Goal: Task Accomplishment & Management: Complete application form

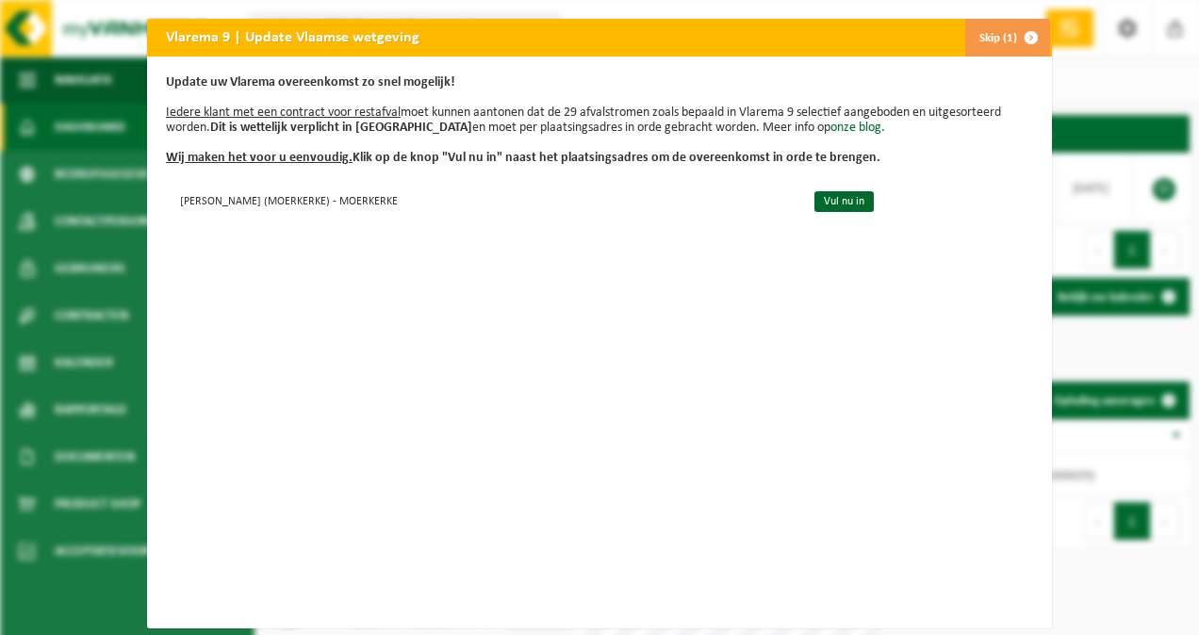
click at [1012, 38] on span "button" at bounding box center [1031, 38] width 38 height 38
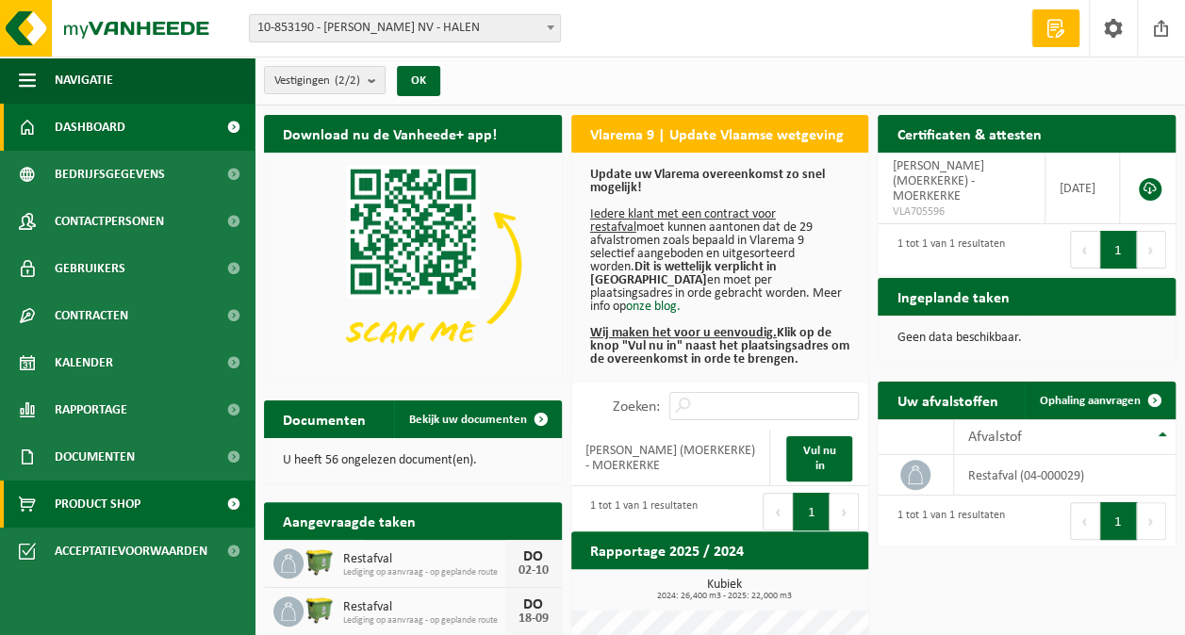
click at [107, 498] on span "Product Shop" at bounding box center [98, 504] width 86 height 47
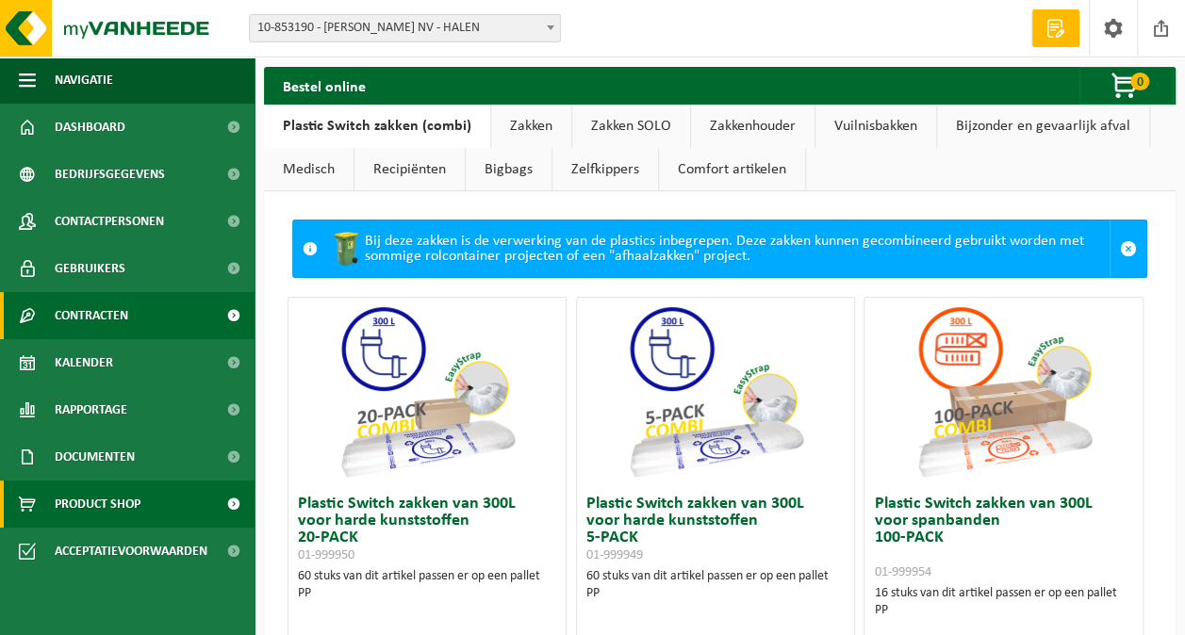
click at [120, 324] on span "Contracten" at bounding box center [92, 315] width 74 height 47
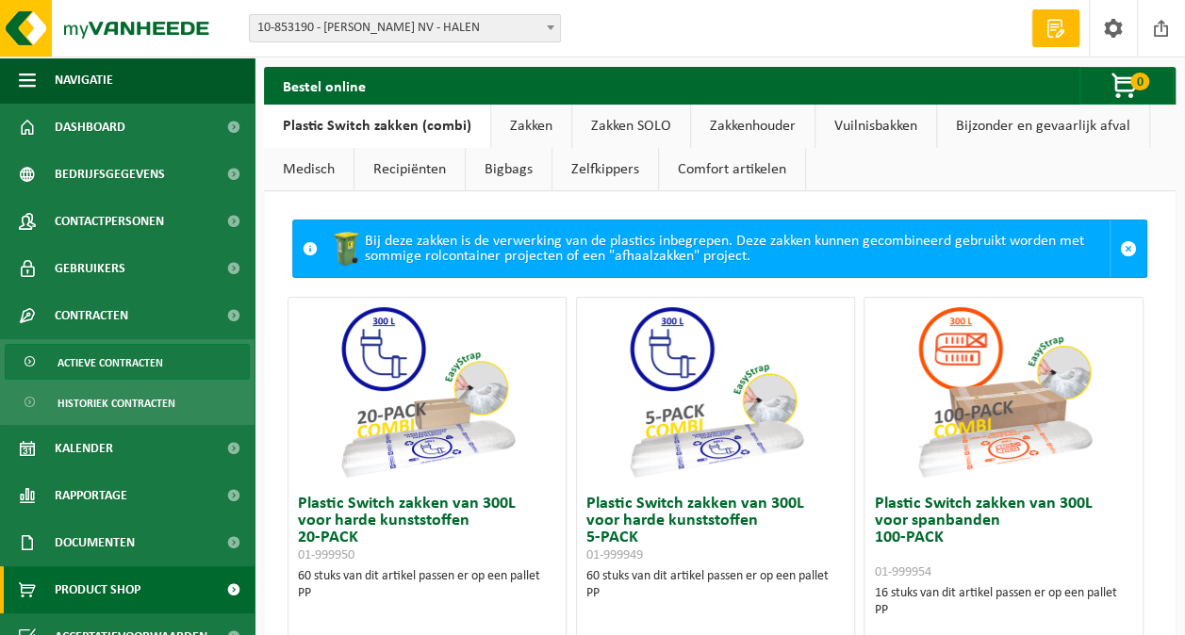
click at [136, 369] on span "Actieve contracten" at bounding box center [110, 363] width 106 height 36
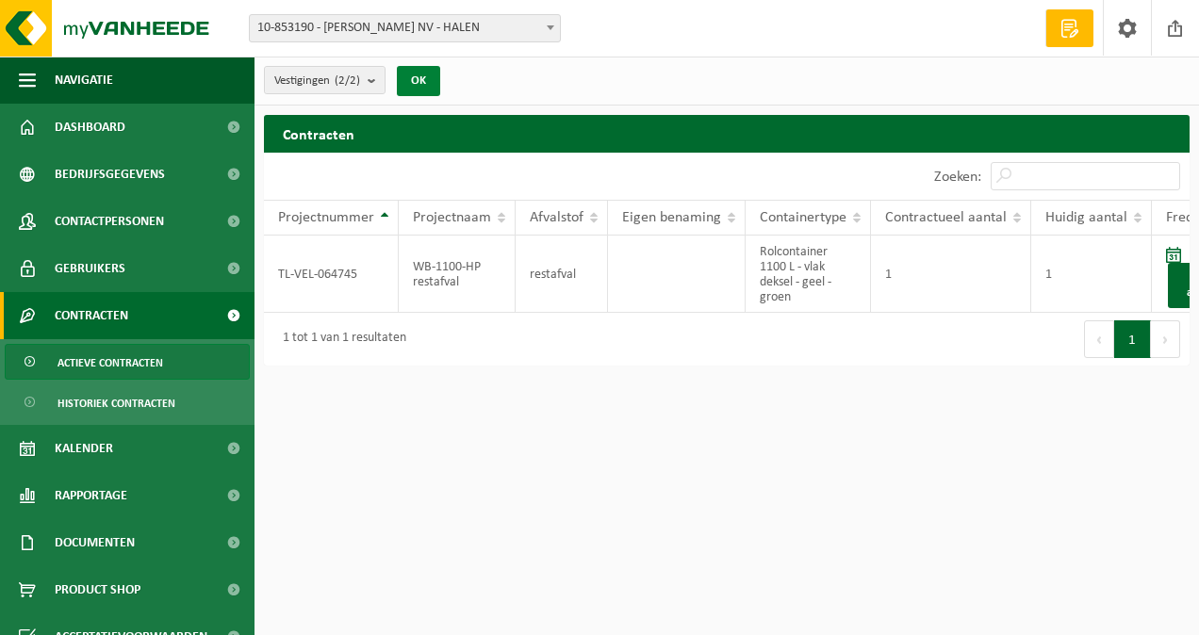
click at [434, 85] on button "OK" at bounding box center [418, 81] width 43 height 30
click at [599, 495] on html "Vestiging: 10-853190 - R. POELS NV - HALEN 10-853189 - R. POELS (MOERKERKE) - M…" at bounding box center [599, 317] width 1199 height 635
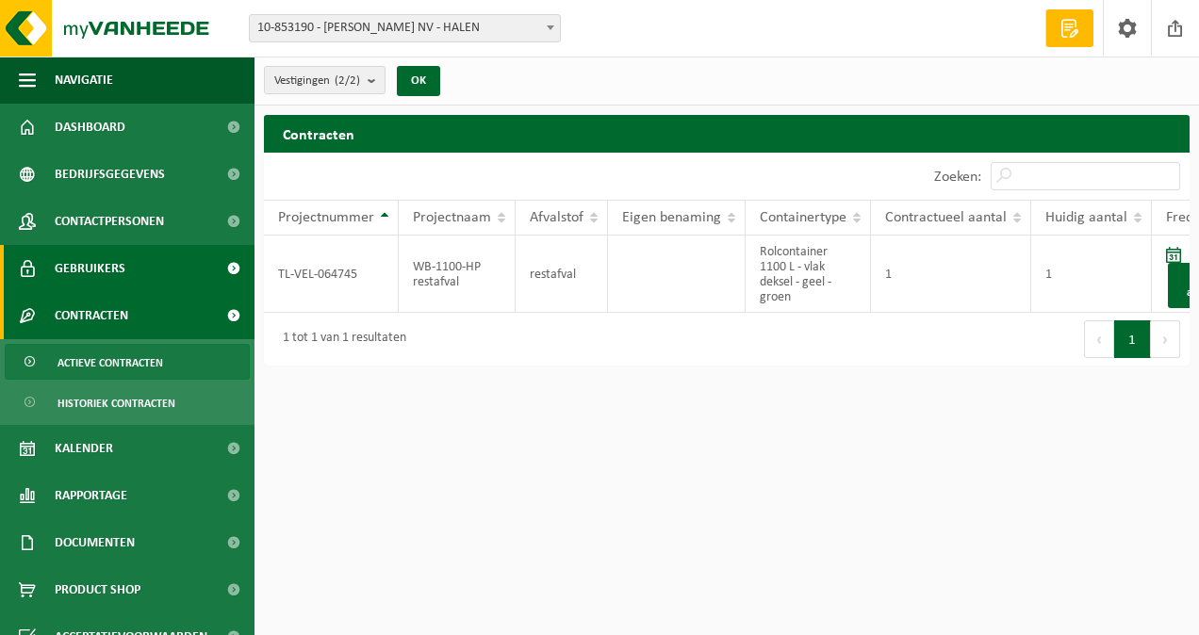
click at [107, 272] on span "Gebruikers" at bounding box center [90, 268] width 71 height 47
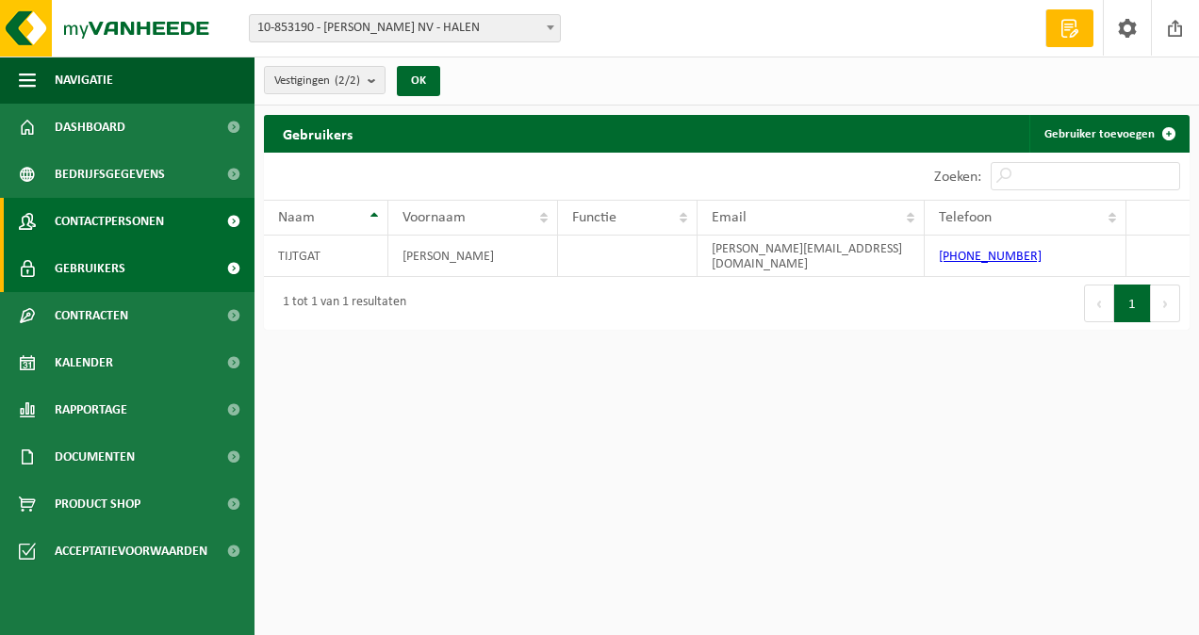
click at [134, 224] on span "Contactpersonen" at bounding box center [109, 221] width 109 height 47
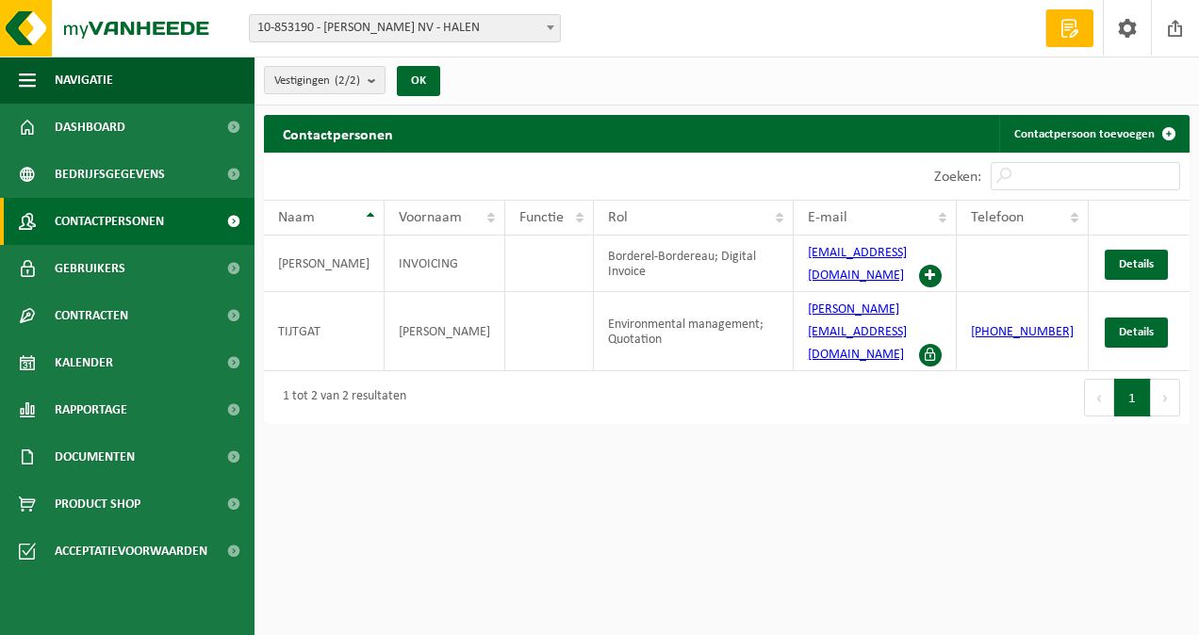
click at [757, 518] on html "Vestiging: 10-853190 - R. POELS NV - HALEN 10-853189 - R. POELS (MOERKERKE) - M…" at bounding box center [599, 317] width 1199 height 635
click at [1074, 30] on span at bounding box center [1070, 28] width 28 height 19
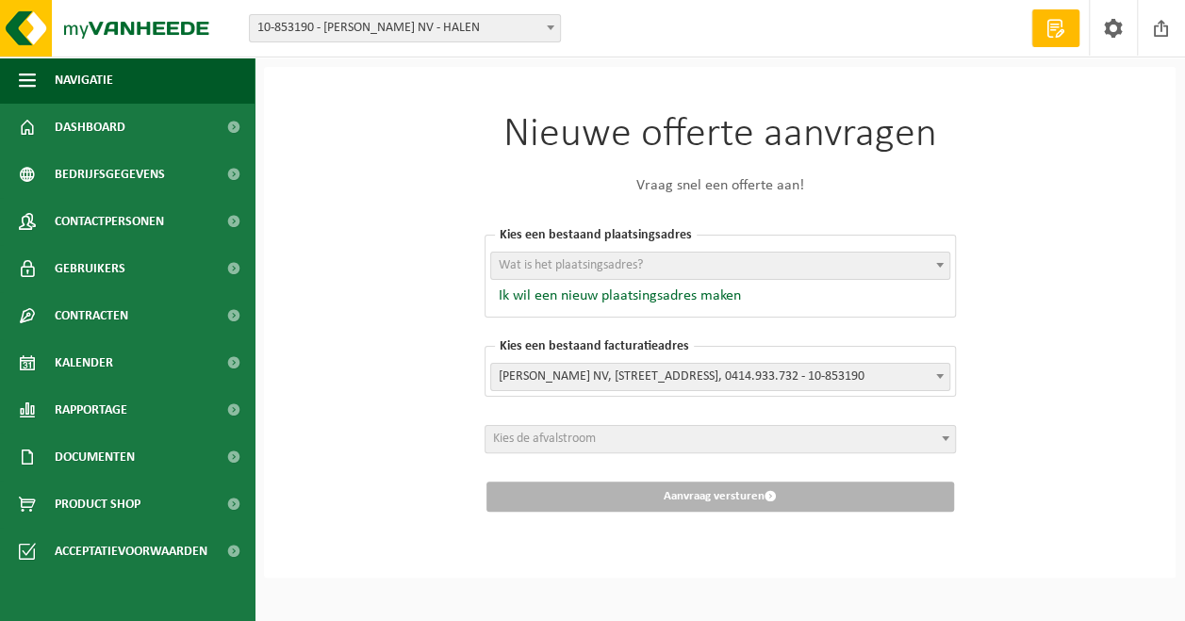
click at [623, 265] on span "Wat is het plaatsingsadres?" at bounding box center [571, 265] width 144 height 14
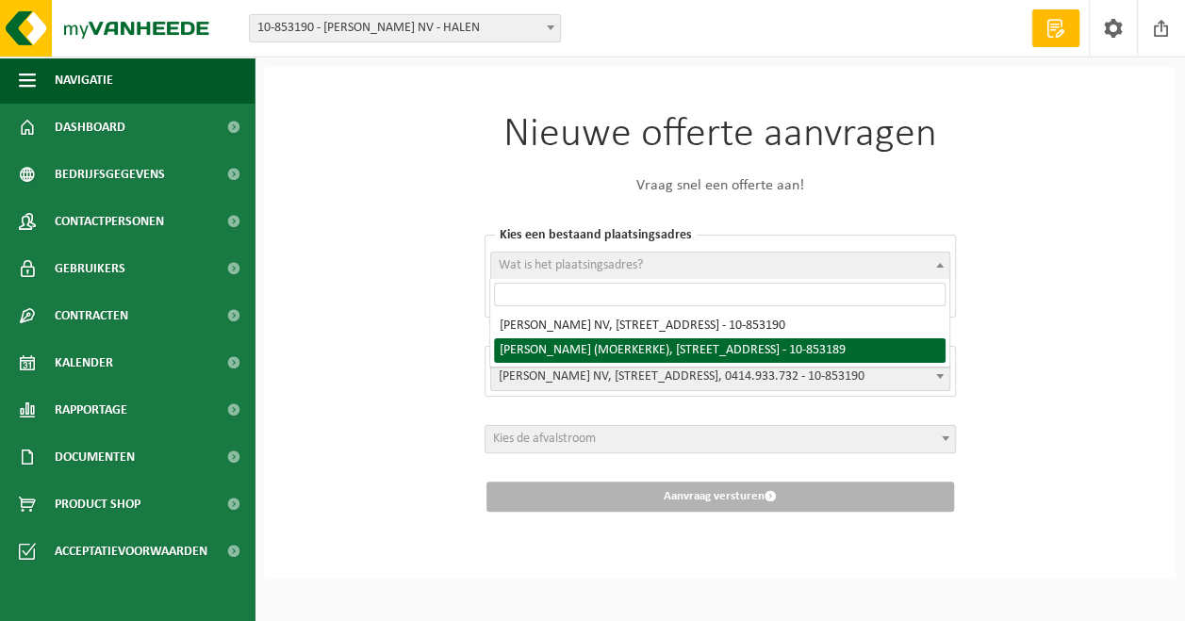
select select "97830"
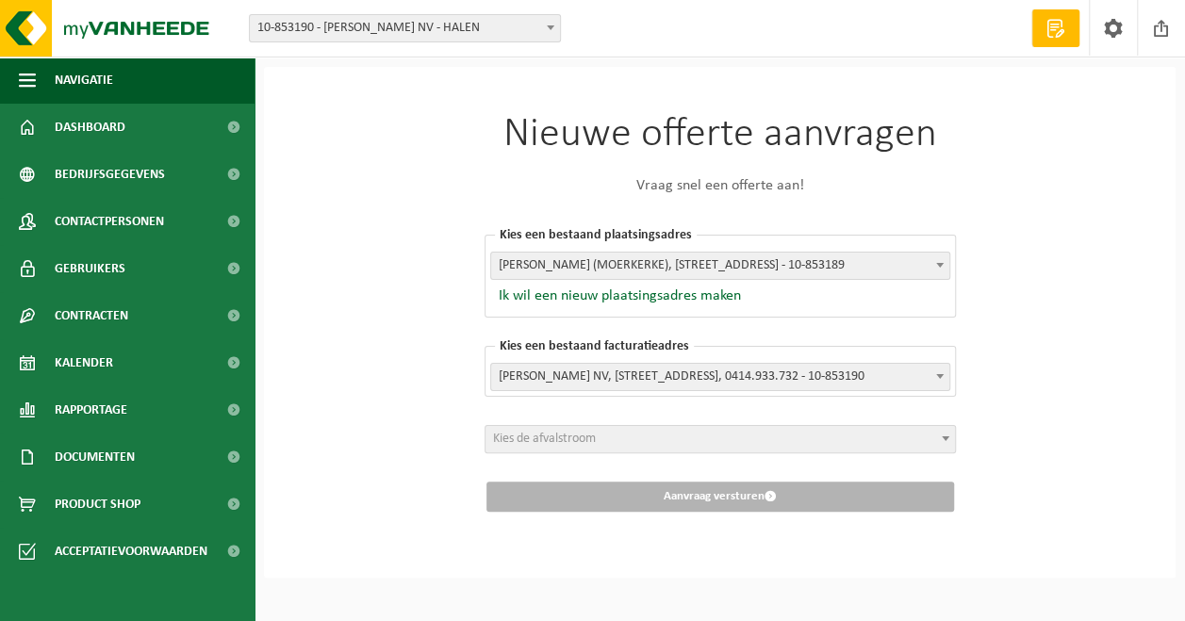
scroll to position [6, 0]
click at [639, 430] on span "Kies de afvalstroom" at bounding box center [719, 439] width 469 height 26
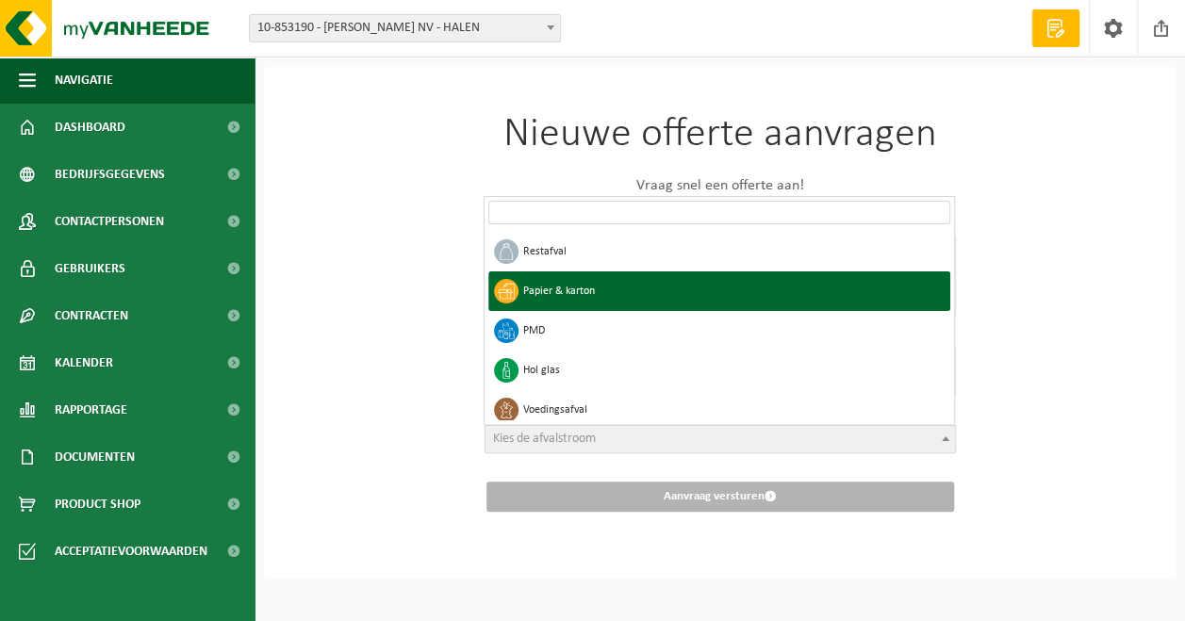
select select "2"
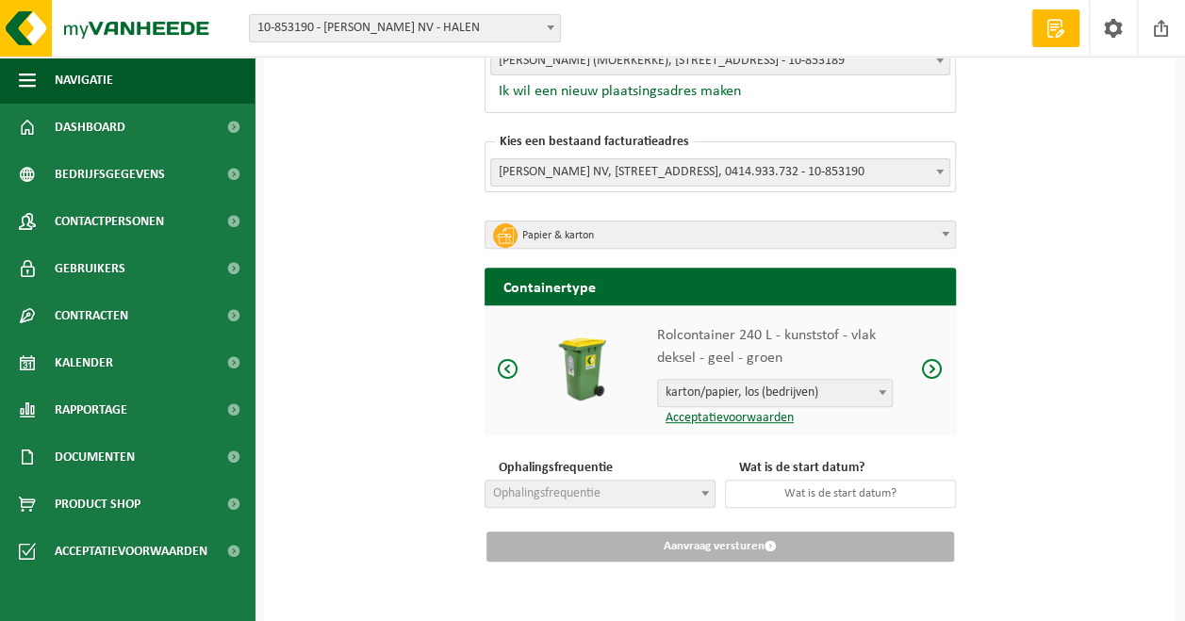
scroll to position [209, 0]
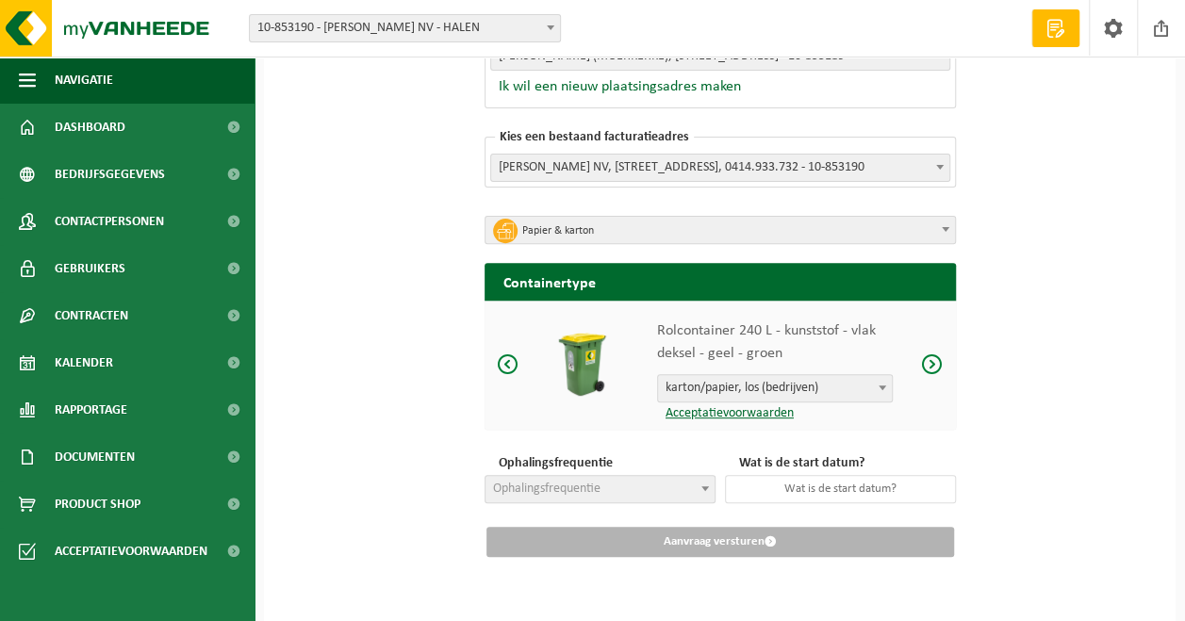
click at [817, 388] on span "karton/papier, los (bedrijven)" at bounding box center [775, 388] width 234 height 26
click at [937, 418] on div "Rolcontainer 240 L - kunststof - vlak deksel - geel - groen karton/papier, los …" at bounding box center [719, 365] width 471 height 129
click at [929, 365] on span at bounding box center [931, 364] width 23 height 24
click at [935, 361] on span at bounding box center [931, 364] width 23 height 24
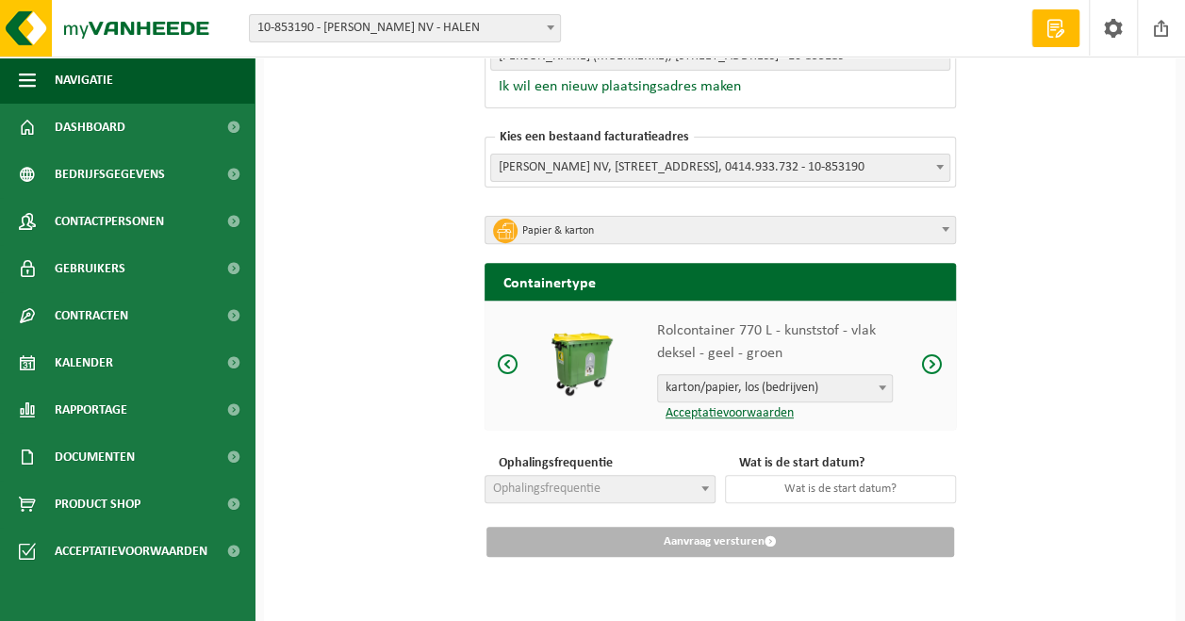
click at [935, 361] on span at bounding box center [931, 364] width 23 height 24
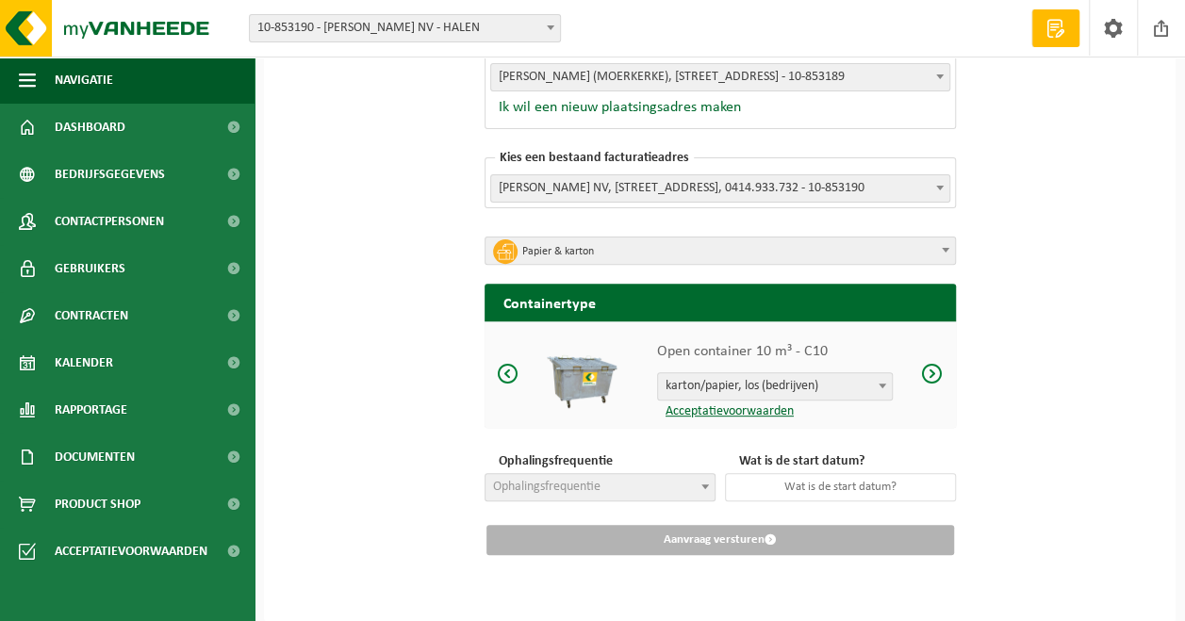
scroll to position [187, 0]
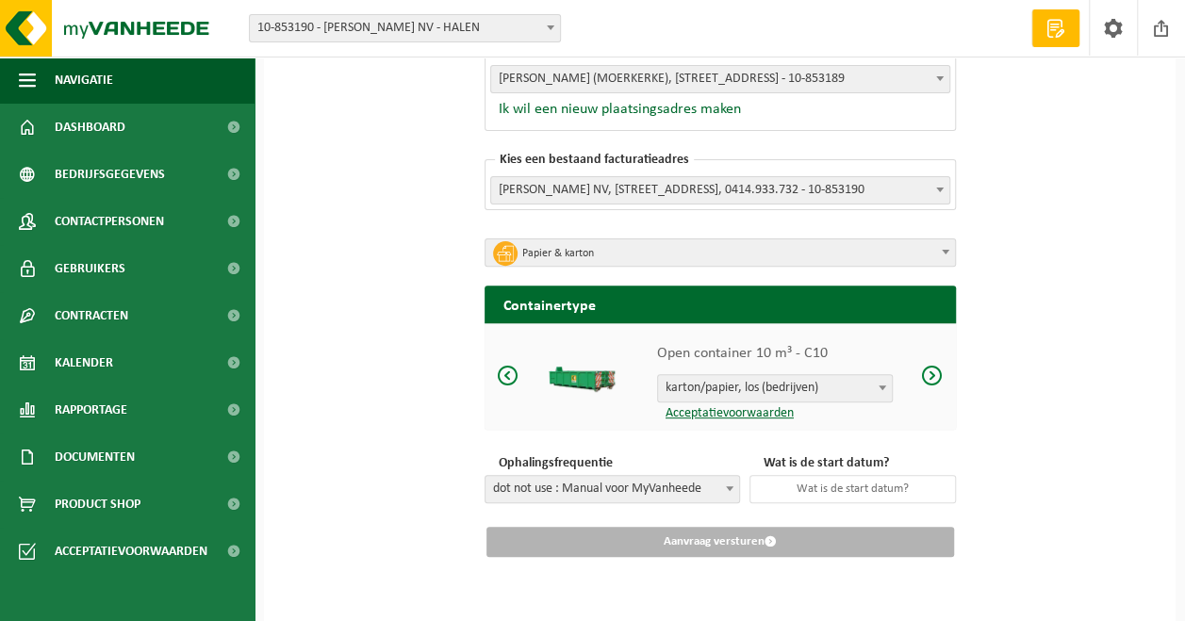
click at [935, 361] on div "Open container 10 m³ - C10 karton/papier, los (bedrijven) papier vlak karton ka…" at bounding box center [719, 376] width 471 height 107
click at [506, 377] on span at bounding box center [508, 376] width 23 height 24
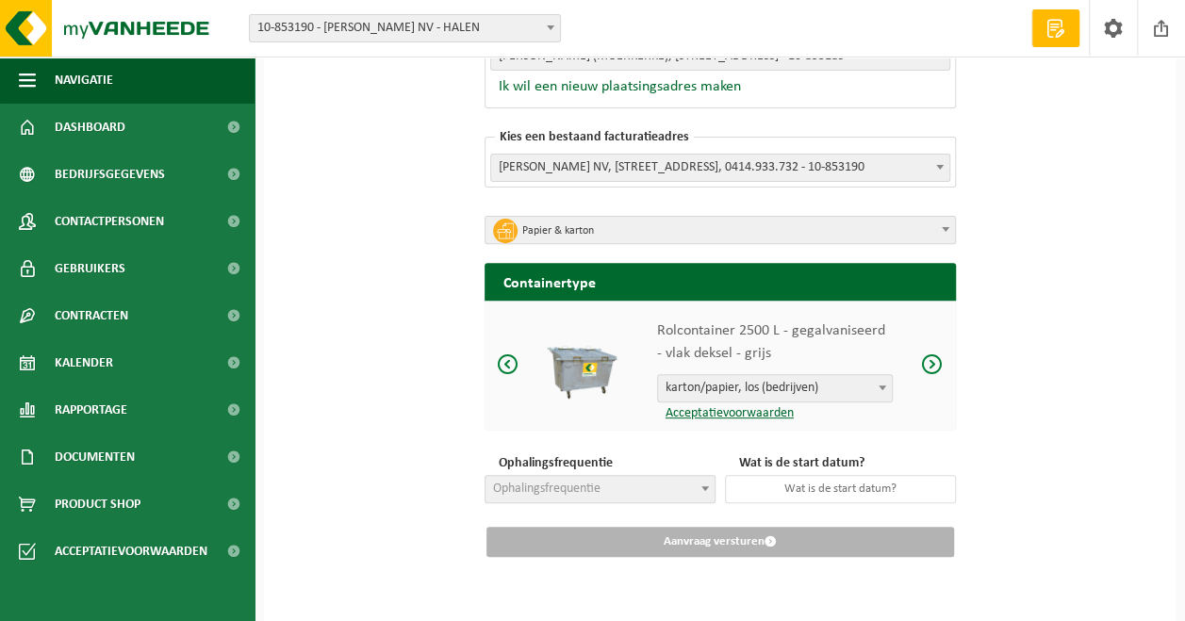
click at [506, 377] on div "Rolcontainer 2500 L - gegalvaniseerd - vlak deksel - grijs karton/papier, los (…" at bounding box center [719, 365] width 471 height 129
click at [508, 366] on span at bounding box center [508, 364] width 23 height 24
click at [509, 366] on span at bounding box center [508, 364] width 23 height 24
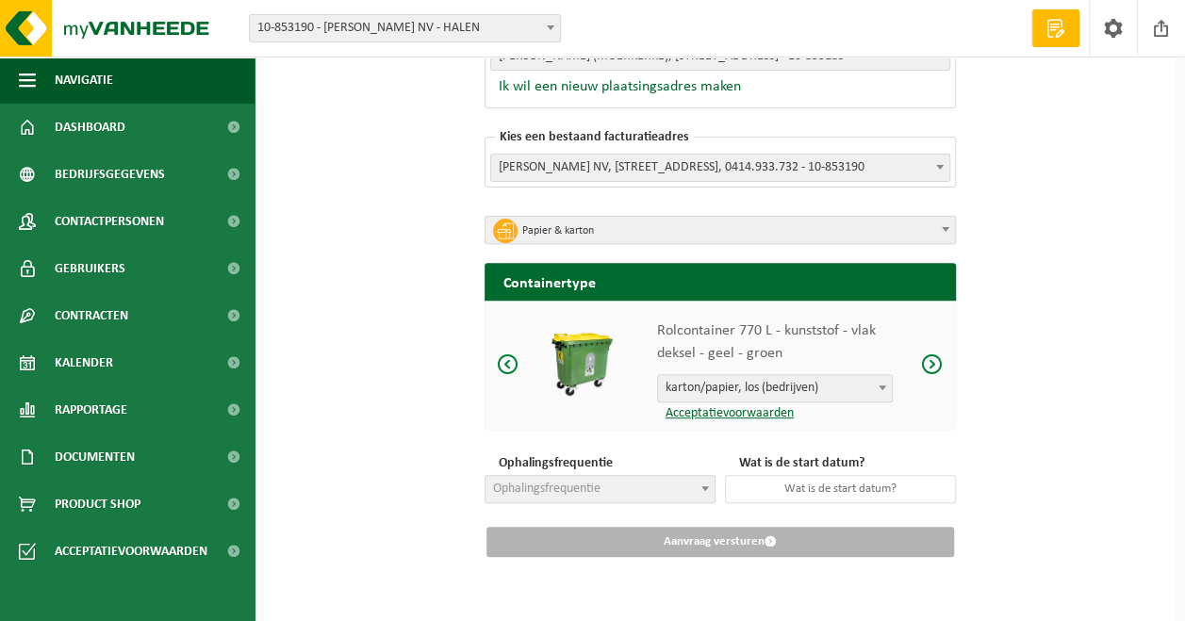
click at [726, 383] on span "karton/papier, los (bedrijven)" at bounding box center [775, 388] width 234 height 26
click at [505, 363] on span at bounding box center [508, 364] width 23 height 24
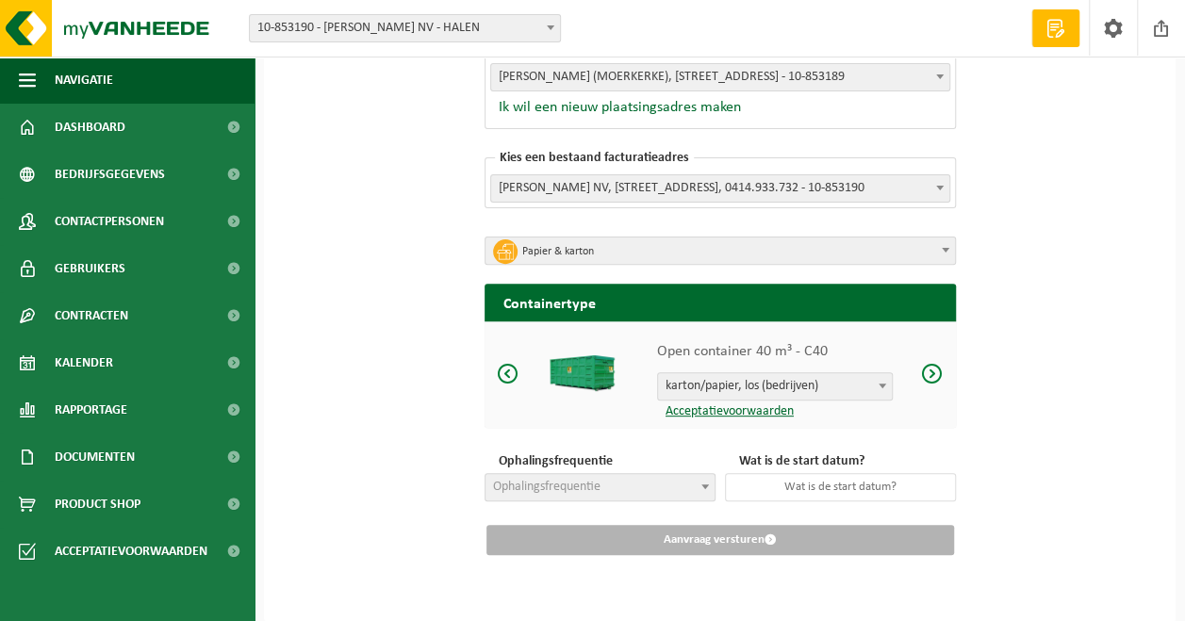
scroll to position [187, 0]
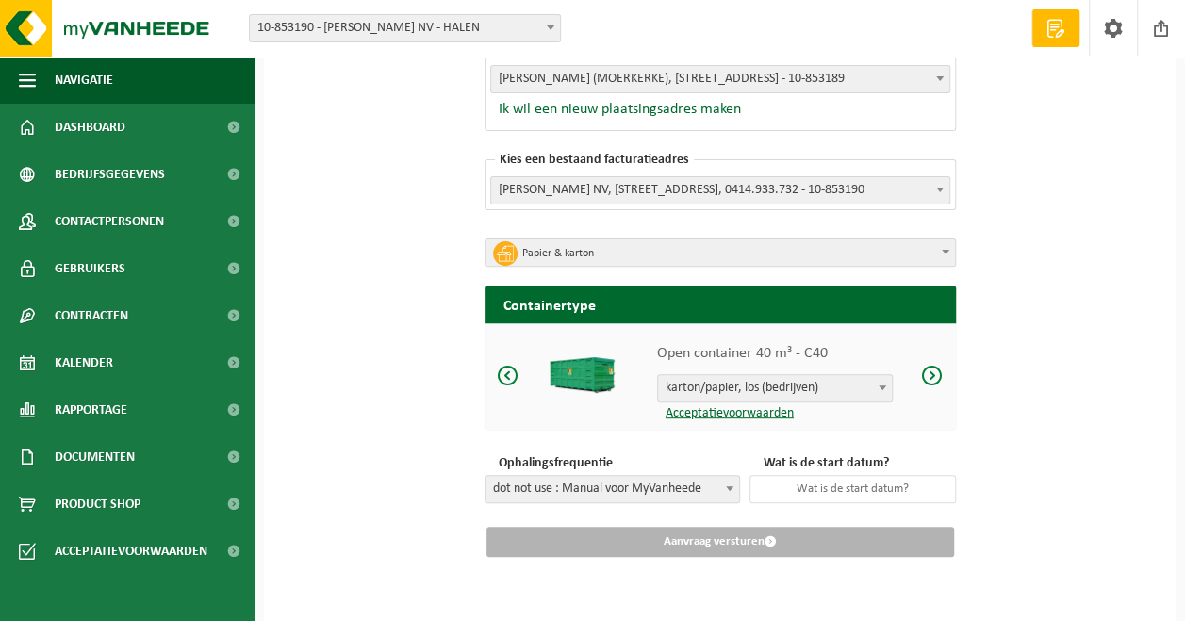
click at [931, 371] on span at bounding box center [931, 376] width 23 height 24
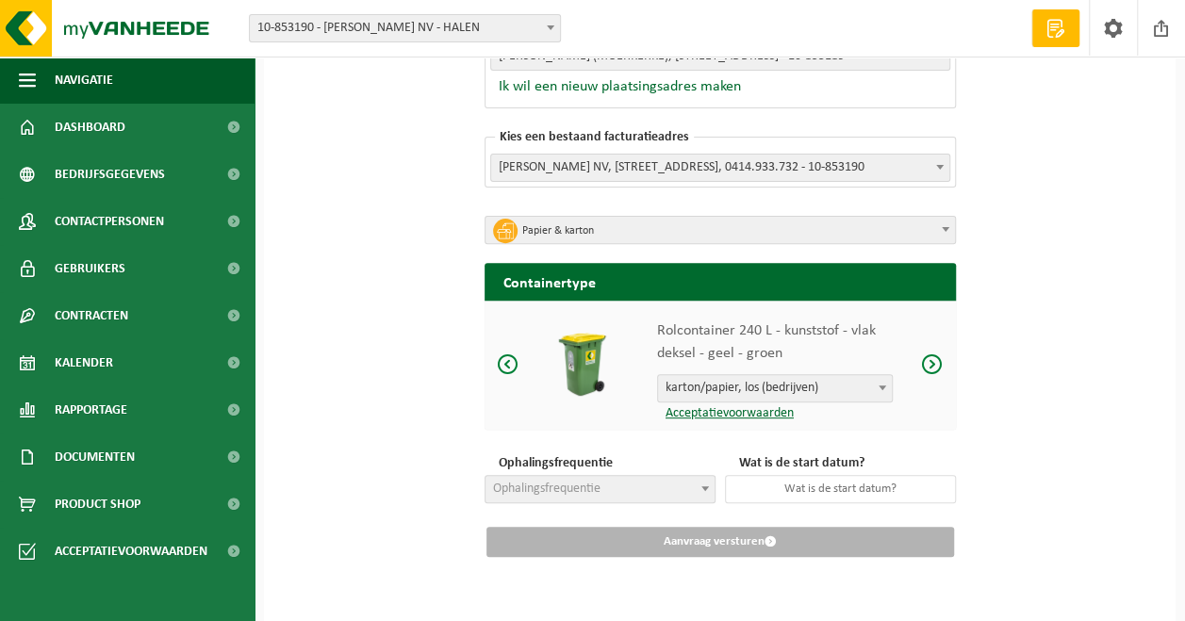
click at [931, 371] on span at bounding box center [931, 364] width 23 height 24
click at [511, 363] on span at bounding box center [508, 364] width 23 height 24
click at [597, 485] on span "Ophalingsfrequentie" at bounding box center [546, 489] width 107 height 14
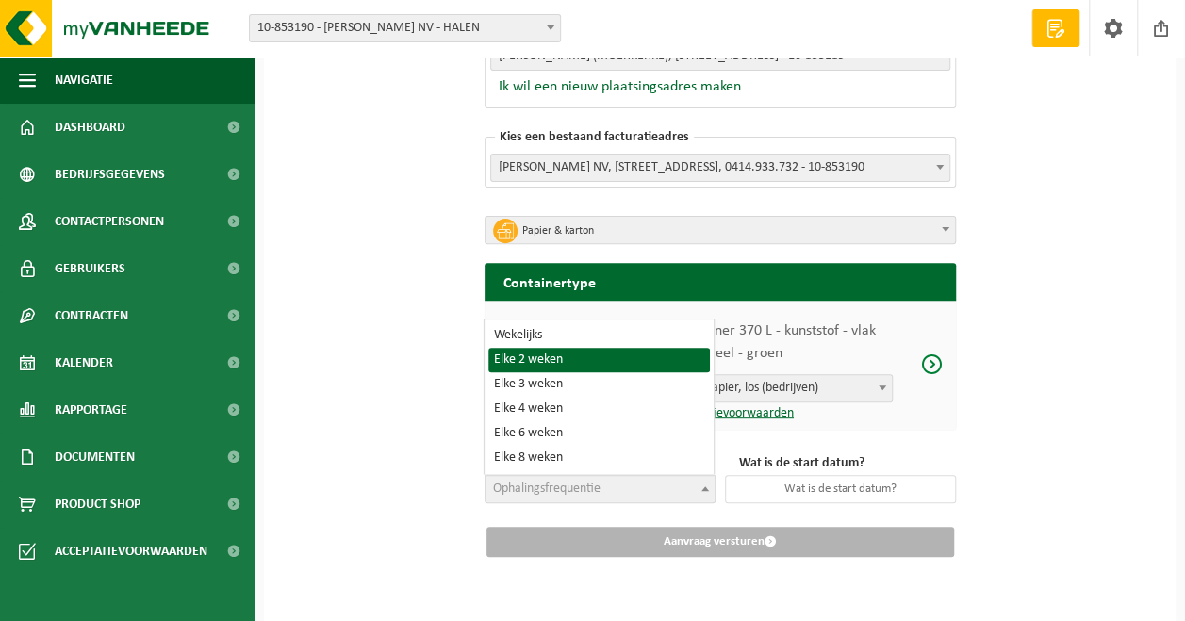
select select "11"
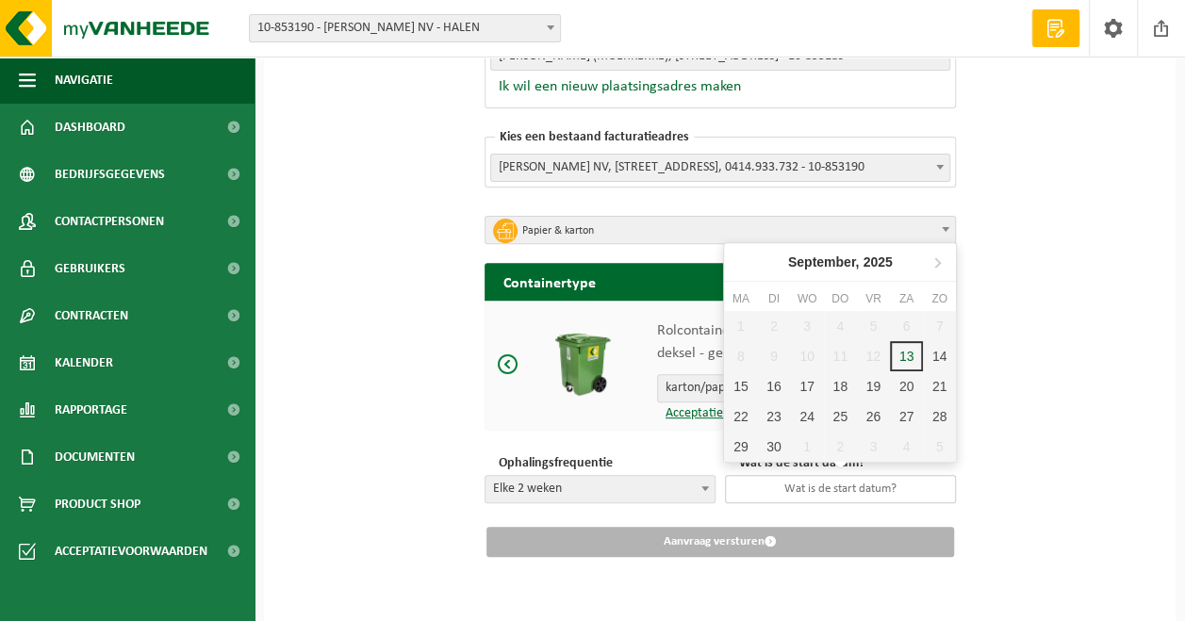
click at [825, 483] on input "text" at bounding box center [840, 489] width 231 height 28
click at [751, 411] on div "22" at bounding box center [740, 416] width 33 height 30
type input "2025-09-22"
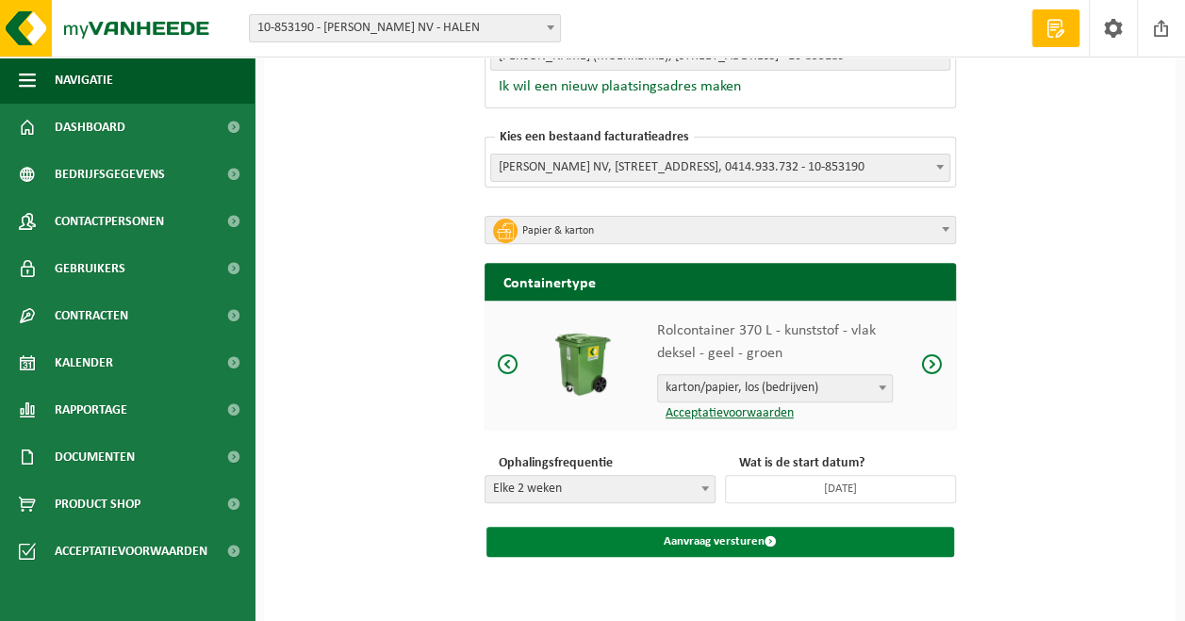
click at [790, 543] on button "Aanvraag versturen" at bounding box center [719, 542] width 467 height 30
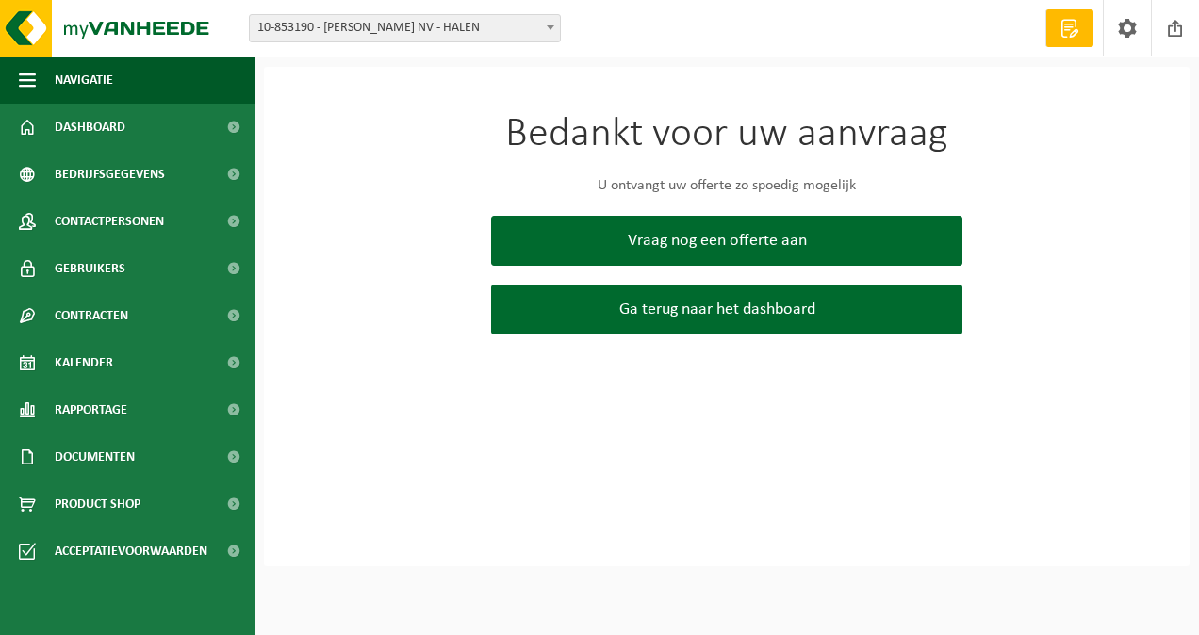
drag, startPoint x: 697, startPoint y: 235, endPoint x: 715, endPoint y: 349, distance: 115.4
click at [697, 236] on span "Vraag nog een offerte aan" at bounding box center [717, 241] width 179 height 20
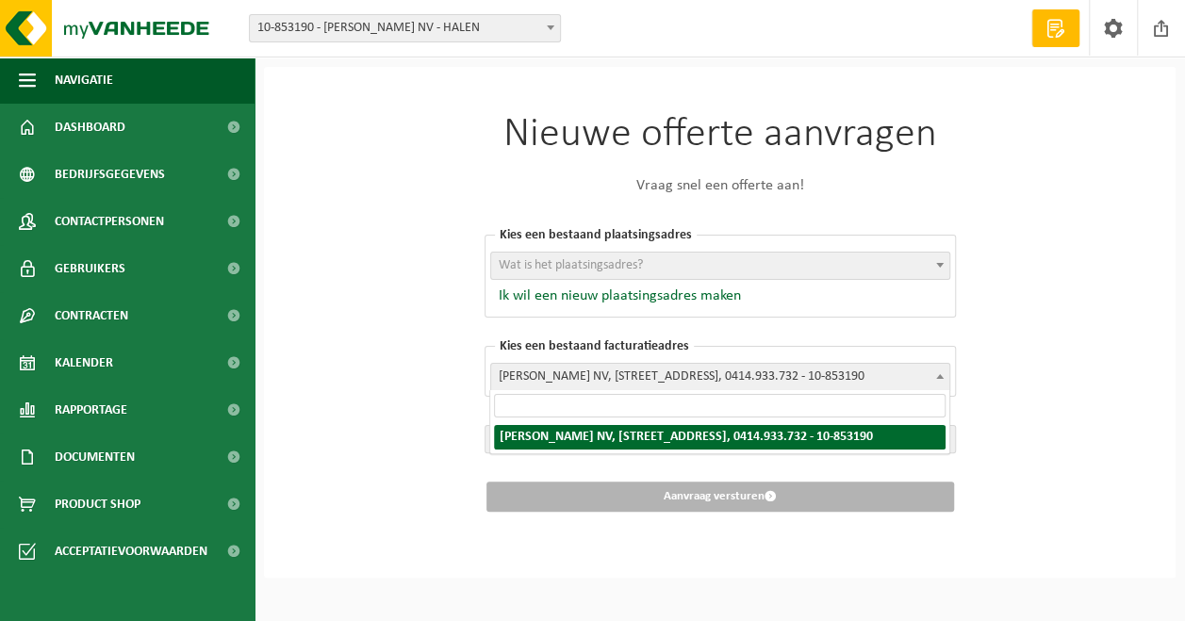
click at [713, 372] on span "[PERSON_NAME] NV, [STREET_ADDRESS], 0414.933.732 - 10-853190" at bounding box center [720, 377] width 458 height 26
click at [713, 262] on span "Wat is het plaatsingsadres?" at bounding box center [720, 266] width 458 height 26
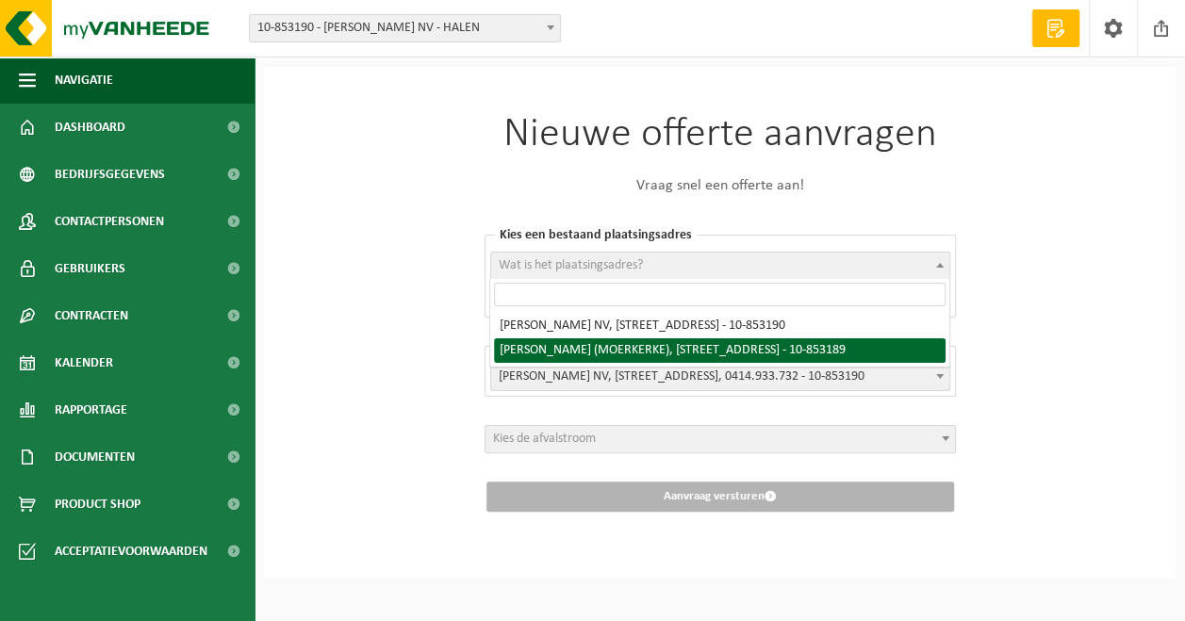
select select "97830"
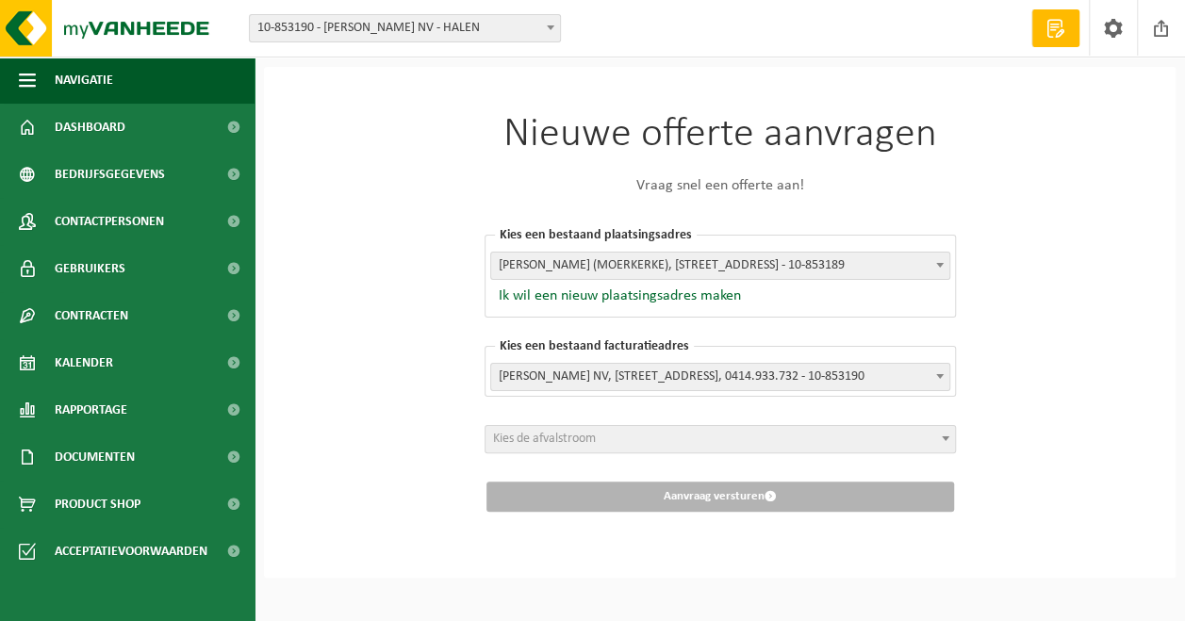
click at [673, 437] on span "Kies de afvalstroom" at bounding box center [719, 439] width 469 height 26
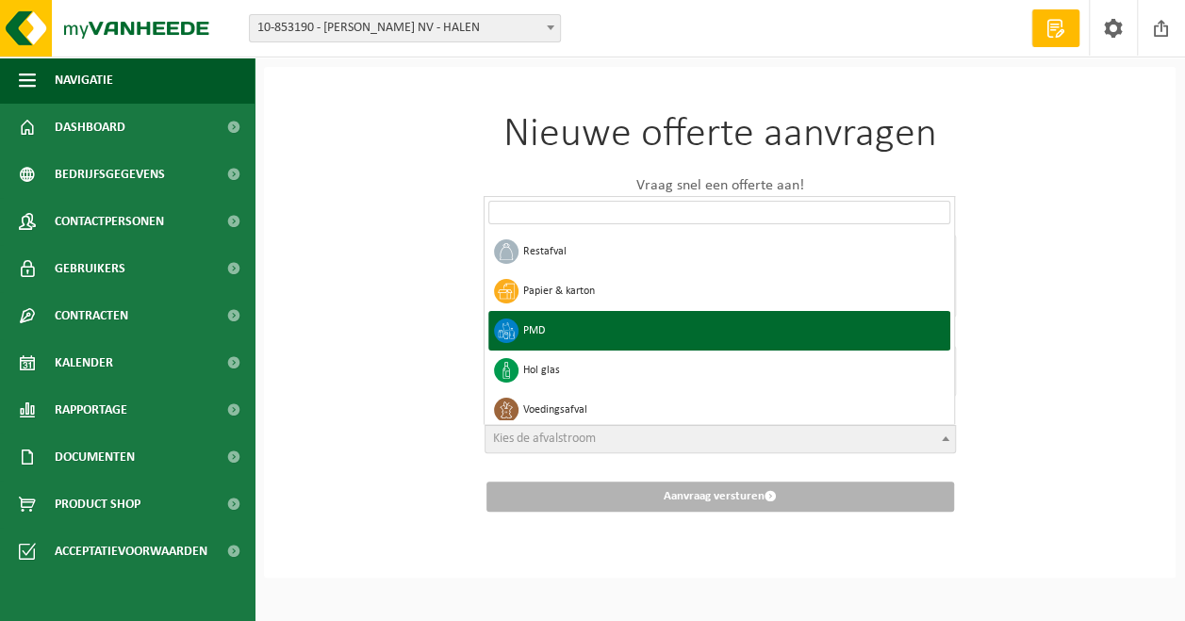
select select "5"
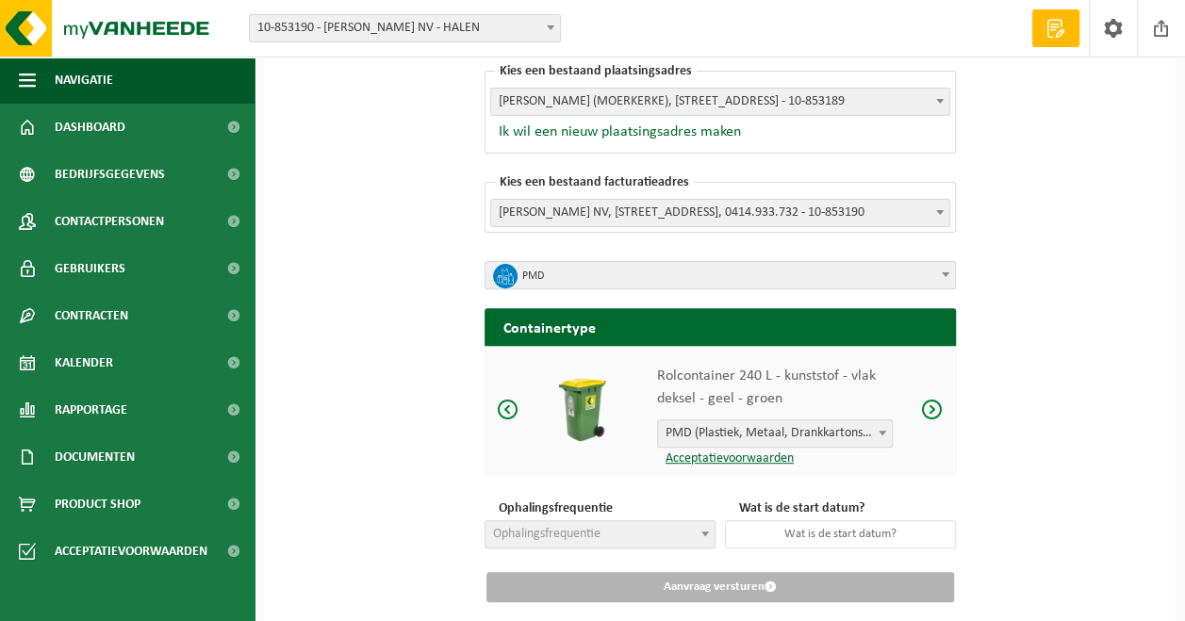
scroll to position [209, 0]
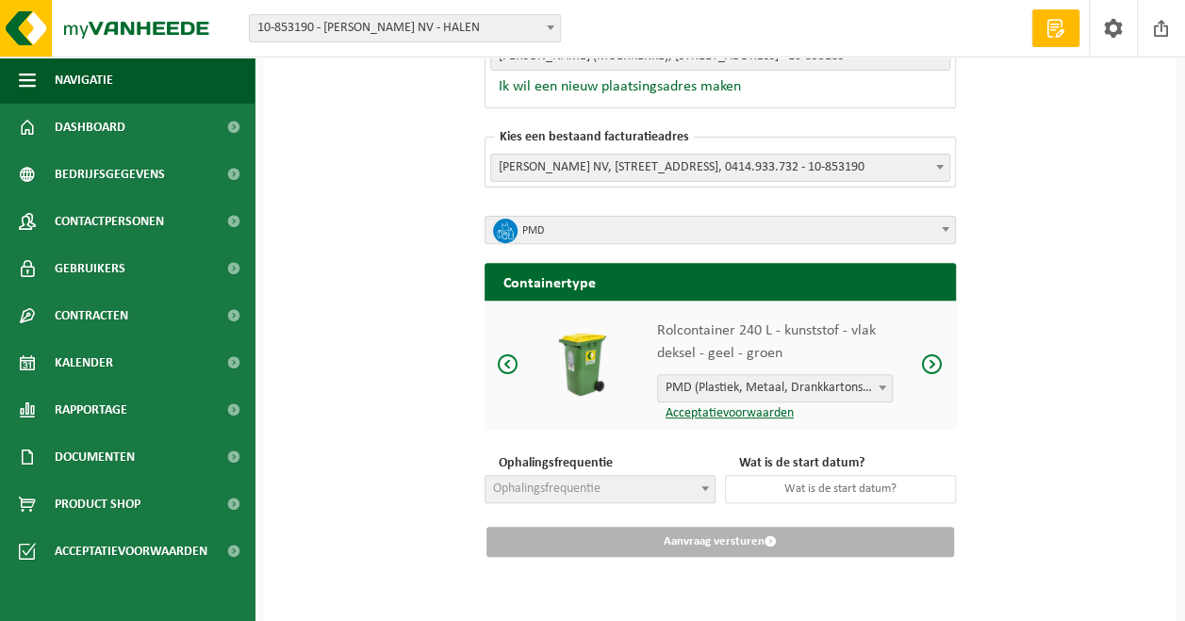
click at [846, 387] on span "PMD (Plastiek, Metaal, Drankkartons) (bedrijven)" at bounding box center [775, 388] width 234 height 26
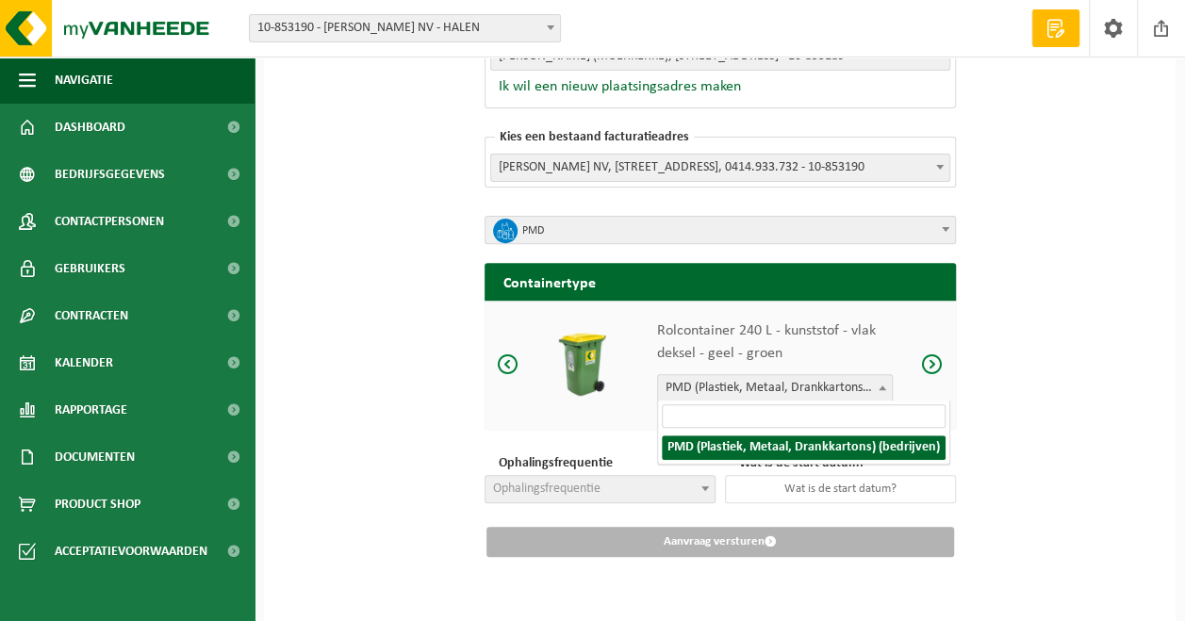
click at [846, 387] on span "PMD (Plastiek, Metaal, Drankkartons) (bedrijven)" at bounding box center [775, 388] width 234 height 26
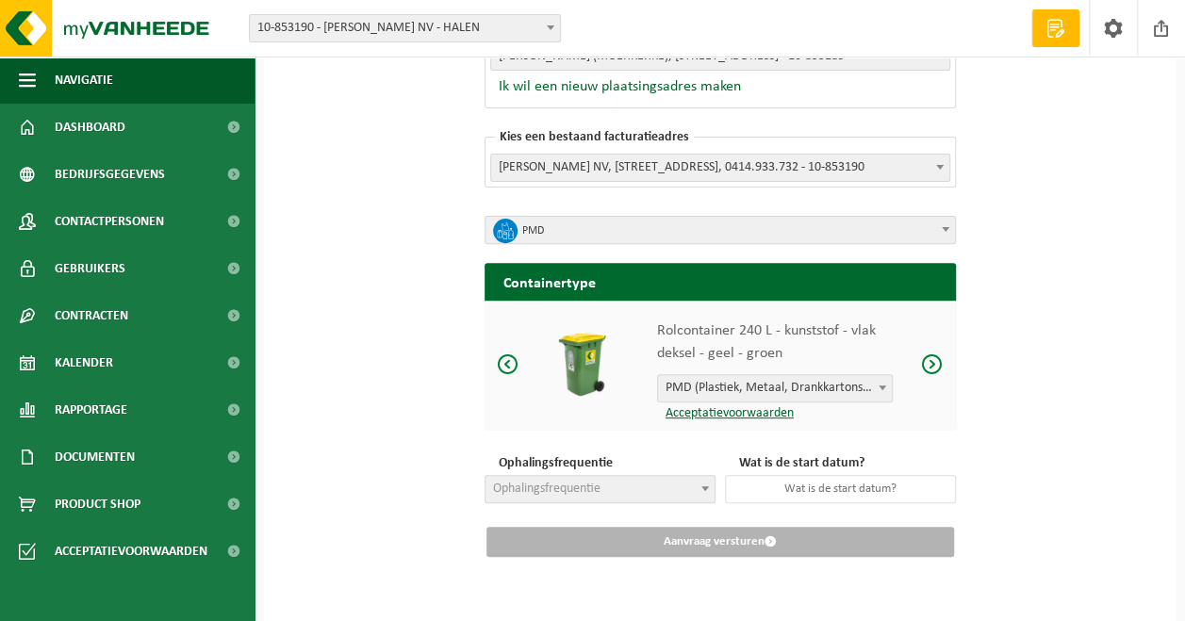
click at [928, 362] on span at bounding box center [931, 364] width 23 height 24
click at [500, 362] on span at bounding box center [508, 364] width 23 height 24
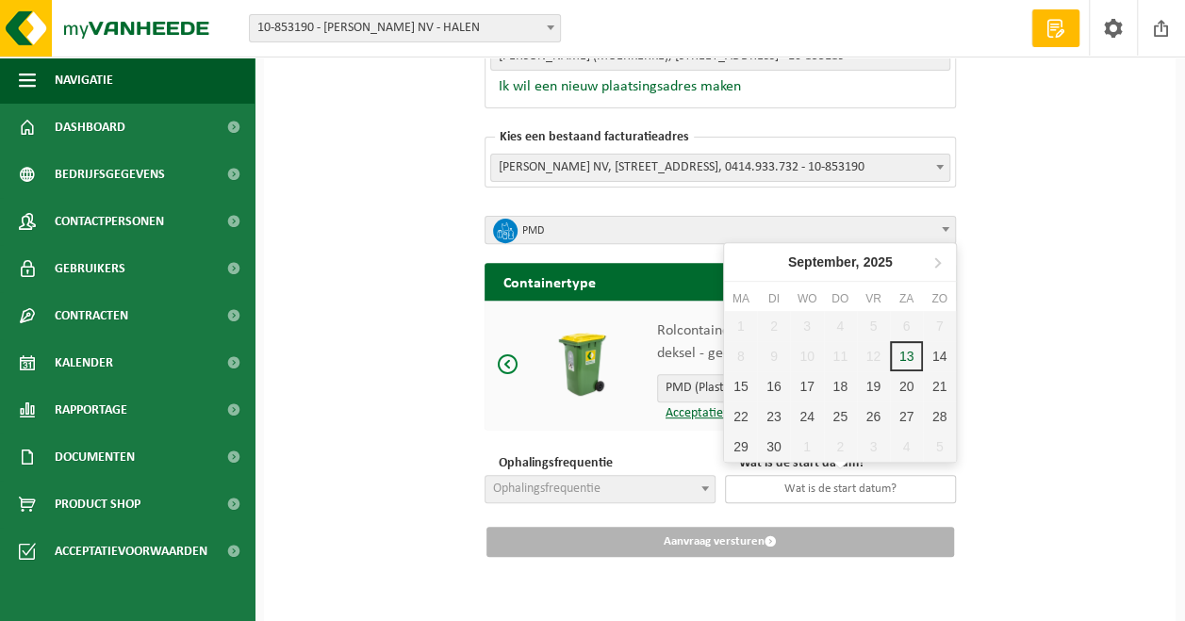
click at [813, 481] on input "text" at bounding box center [840, 489] width 231 height 28
click at [746, 413] on div "22" at bounding box center [740, 416] width 33 height 30
type input "[DATE]"
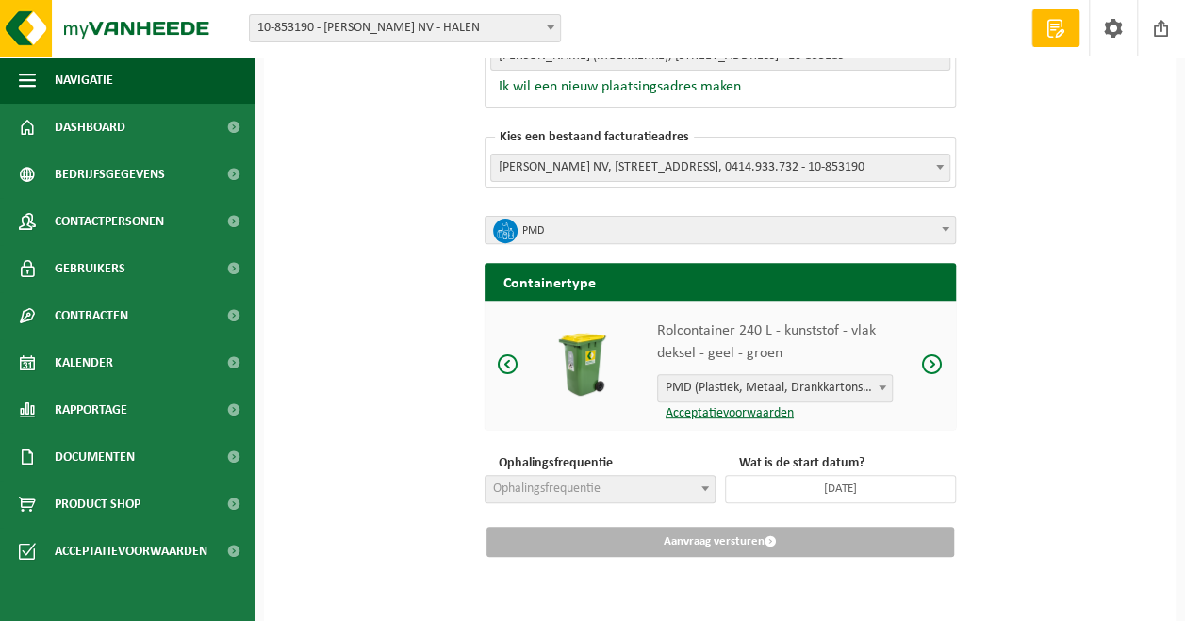
click at [684, 483] on span "Ophalingsfrequentie" at bounding box center [599, 489] width 229 height 26
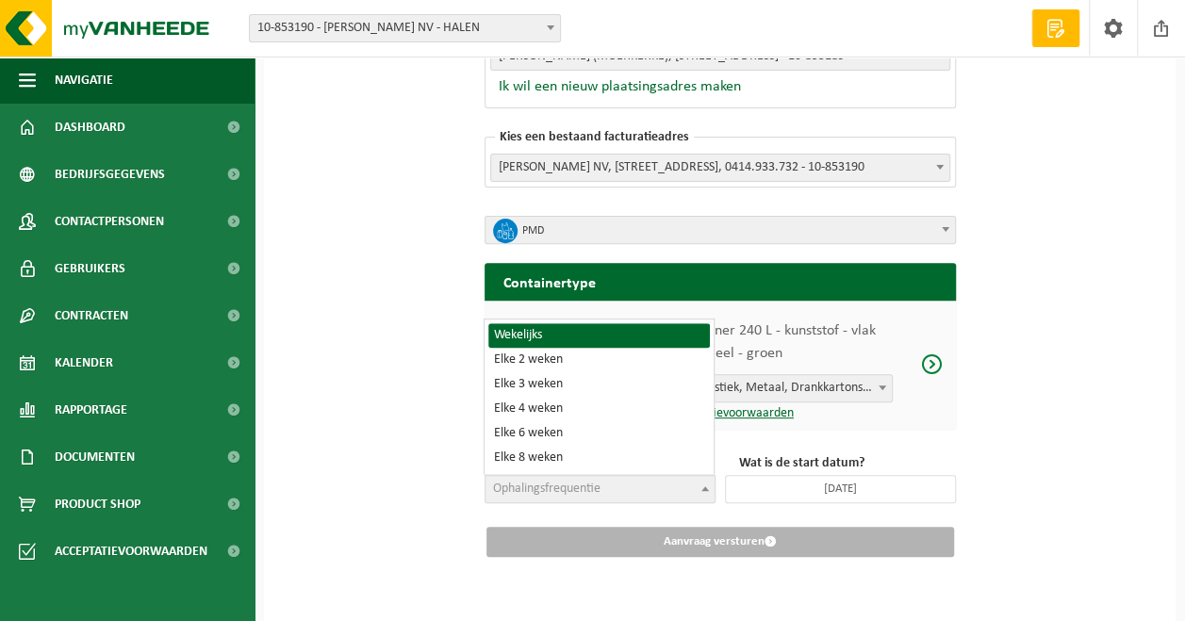
select select "8"
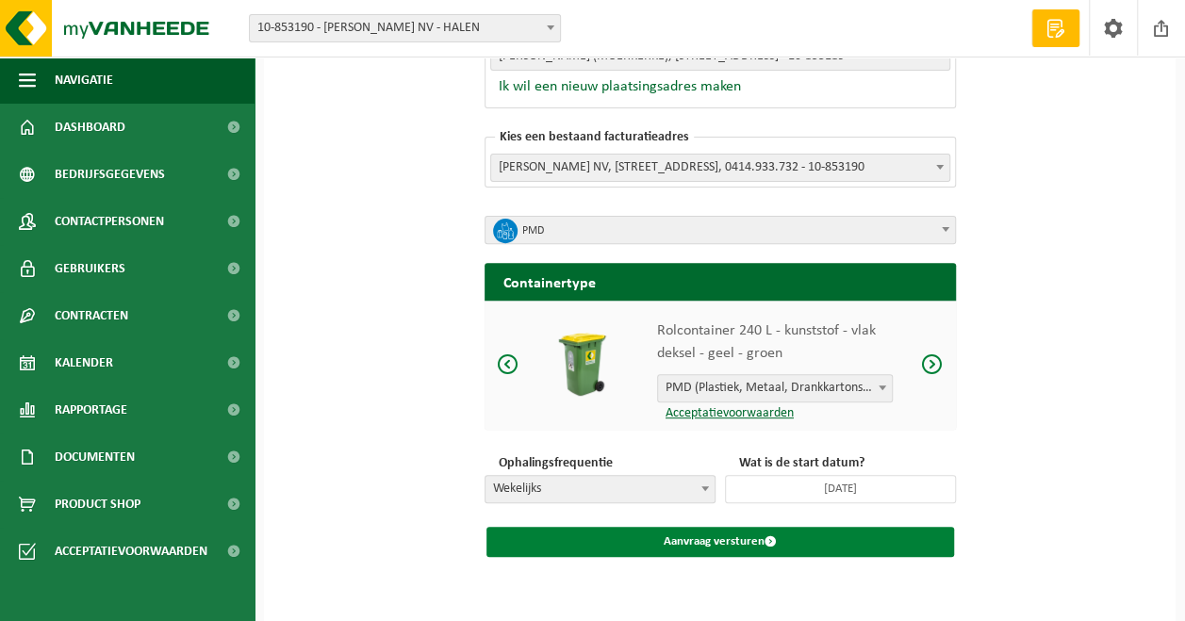
click at [729, 537] on button "Aanvraag versturen" at bounding box center [719, 542] width 467 height 30
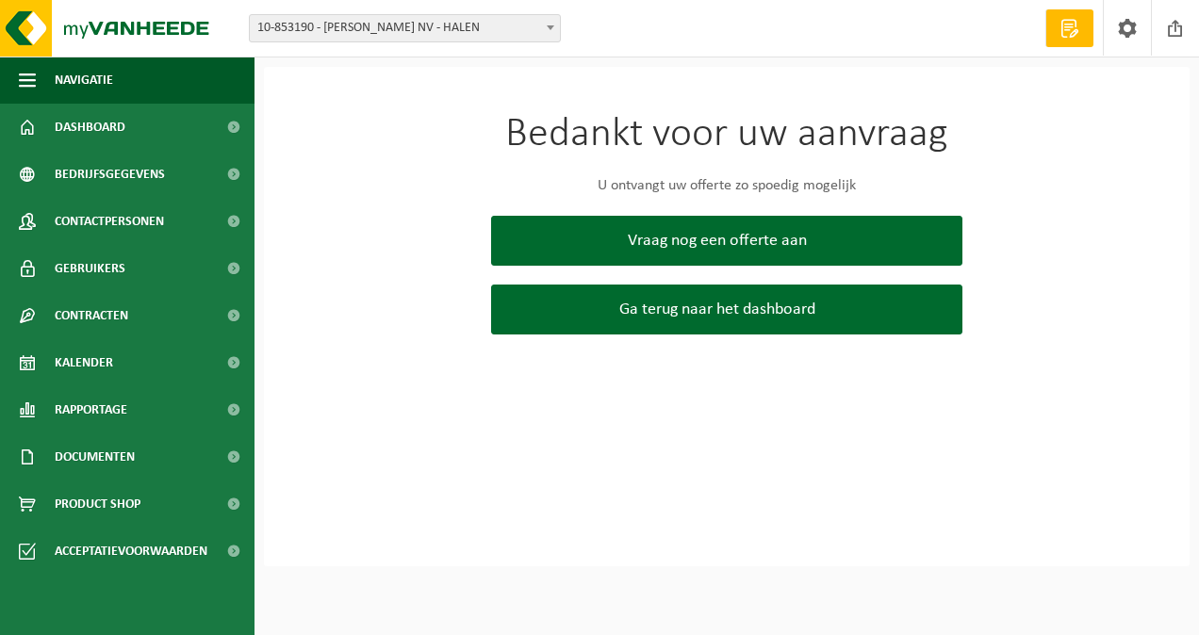
drag, startPoint x: 400, startPoint y: 350, endPoint x: 337, endPoint y: 354, distance: 62.4
click at [400, 350] on div "Bedankt voor uw aanvraag U ontvangt uw offerte zo spoedig mogelijk Vraag nog ee…" at bounding box center [727, 224] width 926 height 315
